Goal: Task Accomplishment & Management: Use online tool/utility

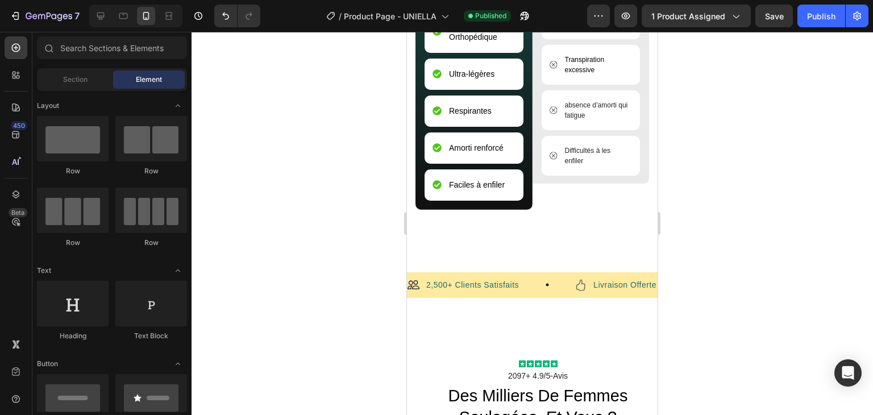
scroll to position [4102, 0]
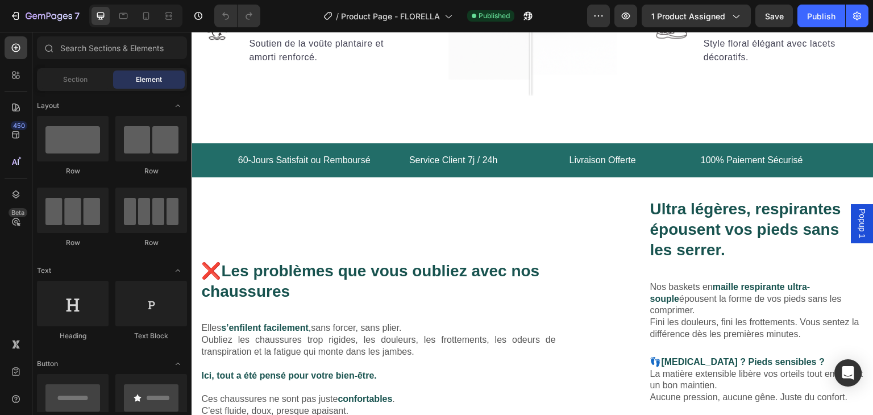
scroll to position [1370, 0]
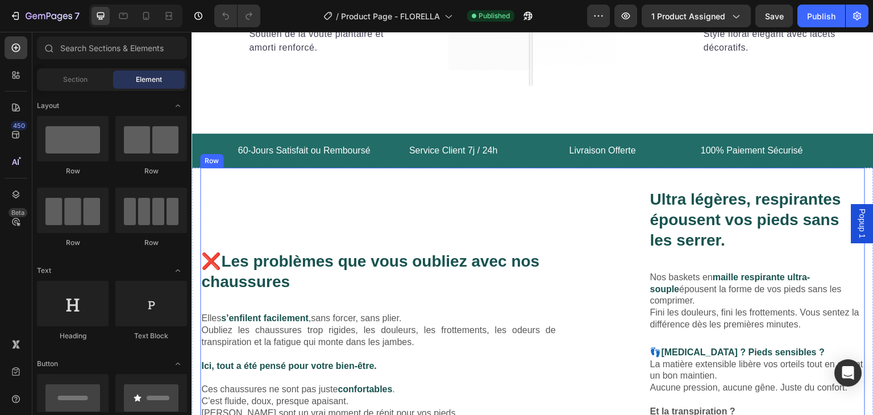
click at [564, 179] on div "Ultra légères, respirantes épousent vos pieds sans les serrer. Heading ❌ Les pr…" at bounding box center [532, 338] width 665 height 341
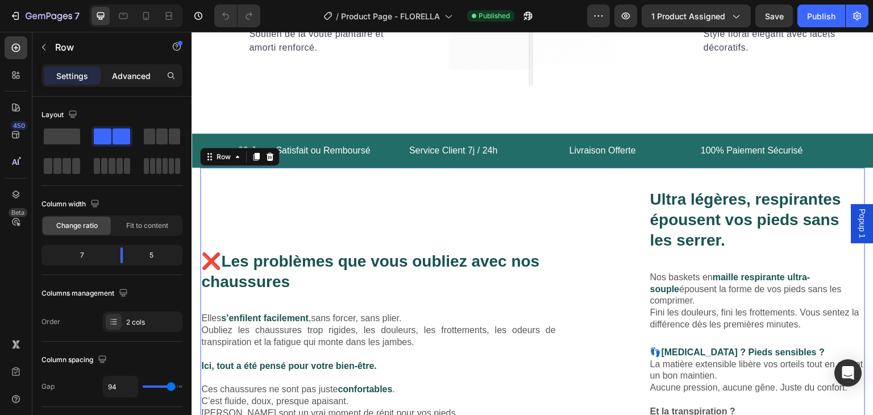
click at [140, 75] on p "Advanced" at bounding box center [131, 76] width 39 height 12
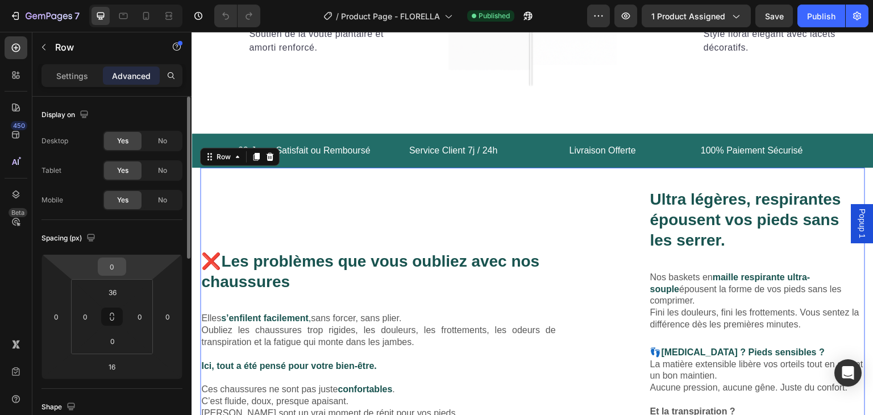
click at [118, 269] on input "0" at bounding box center [112, 266] width 23 height 17
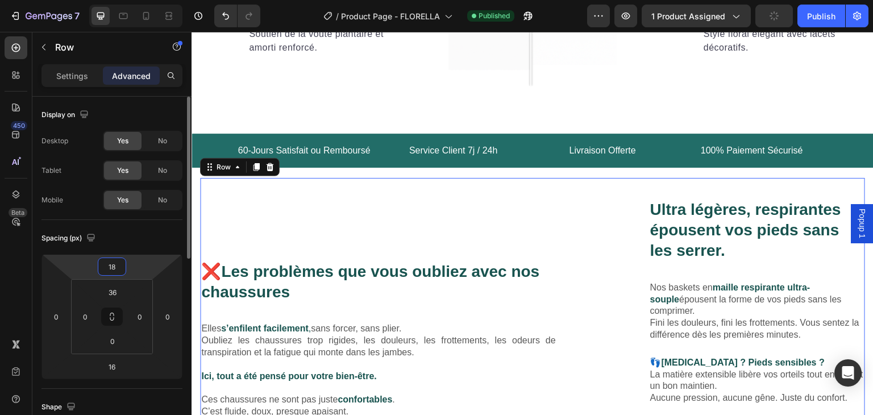
type input "1"
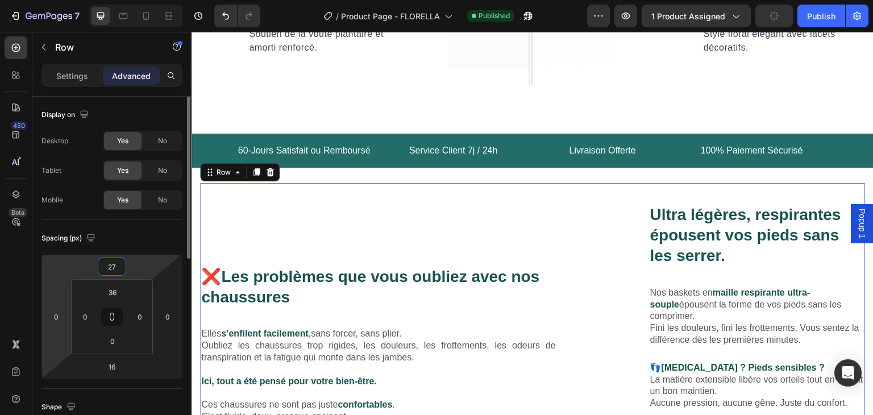
type input "2"
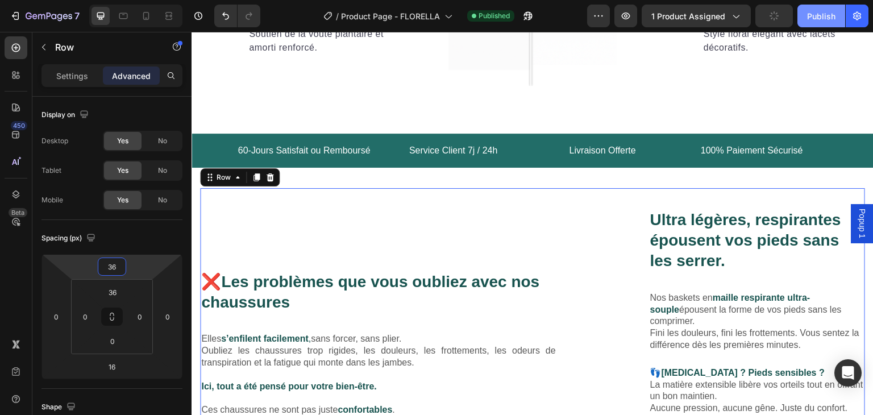
type input "36"
click at [811, 15] on div "Publish" at bounding box center [821, 16] width 28 height 12
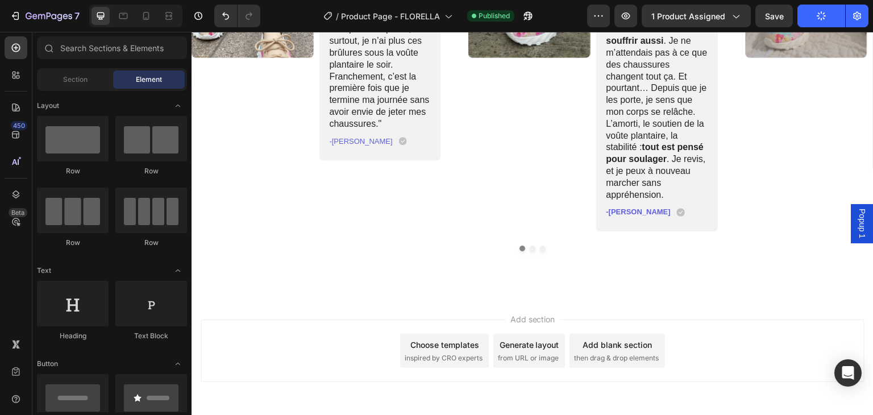
scroll to position [3562, 0]
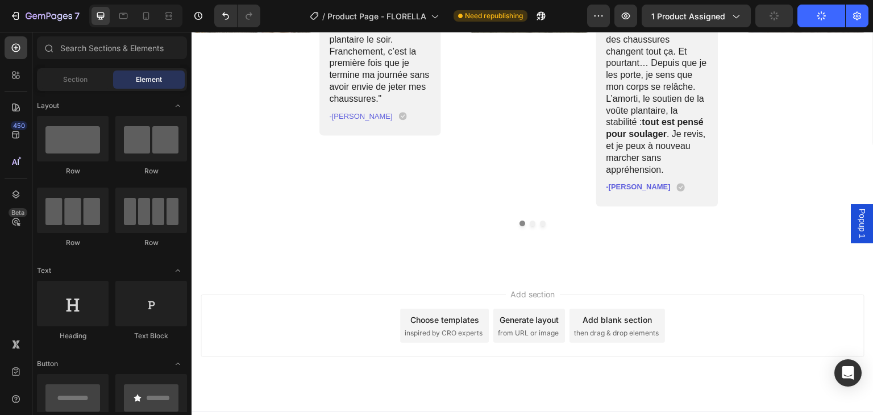
click at [814, 17] on button "Publish" at bounding box center [822, 16] width 48 height 23
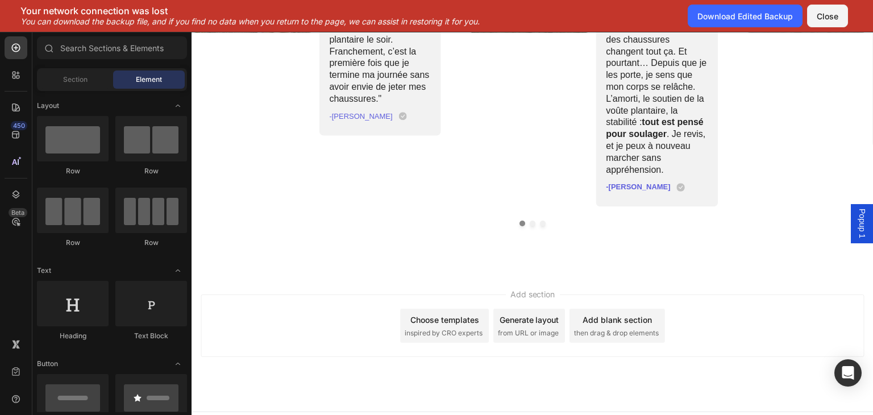
click at [814, 17] on button "Close" at bounding box center [827, 16] width 41 height 23
